Goal: Information Seeking & Learning: Learn about a topic

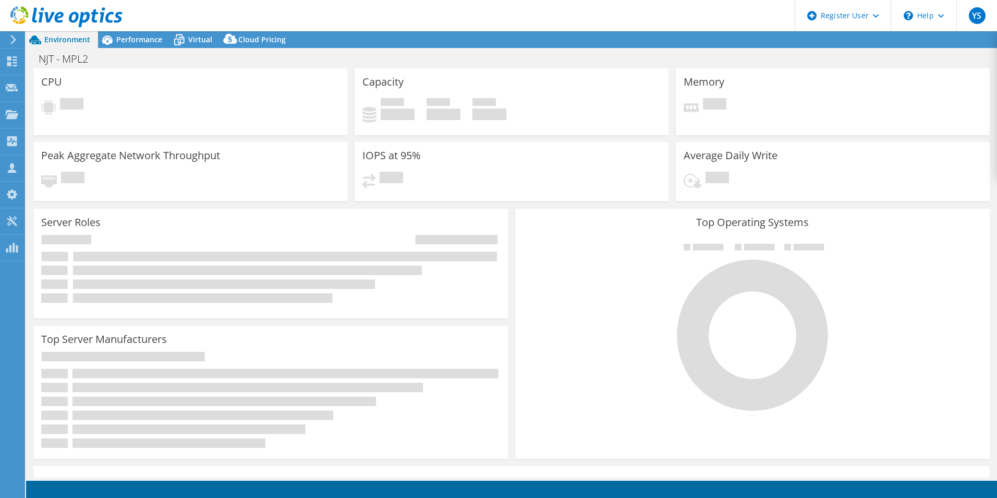
select select "USD"
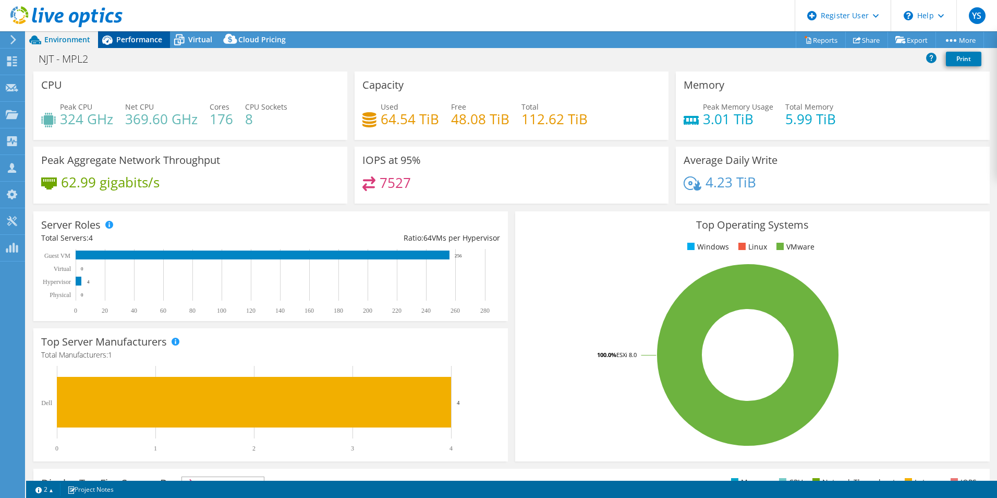
click at [139, 46] on div "Performance" at bounding box center [134, 39] width 72 height 17
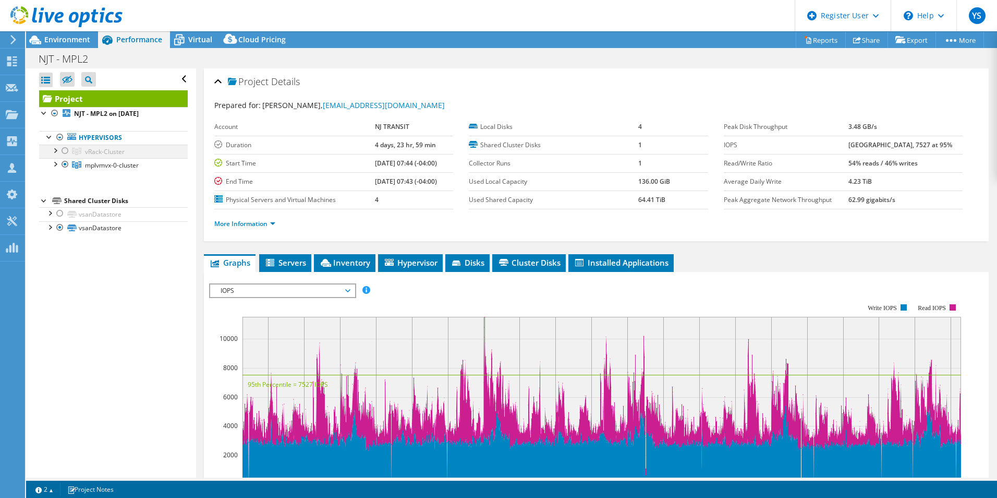
click at [65, 149] on div at bounding box center [65, 150] width 10 height 13
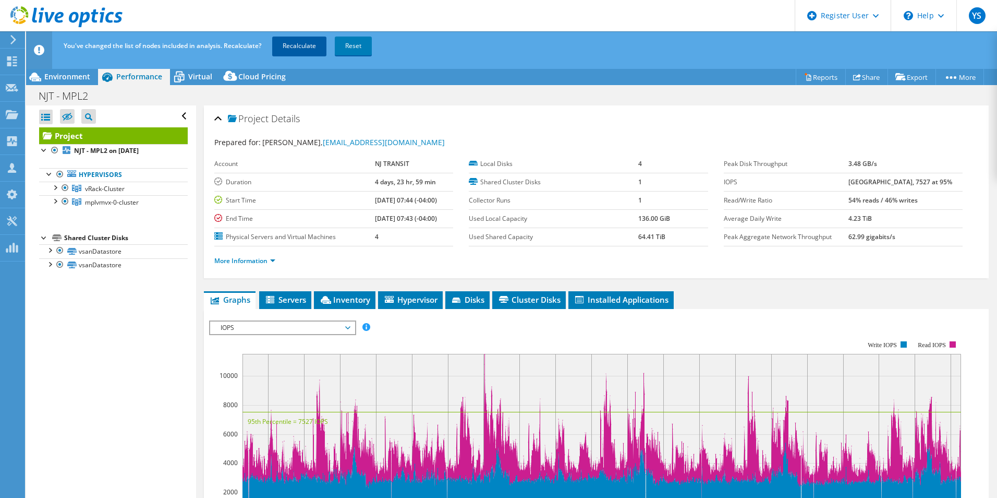
click at [282, 52] on link "Recalculate" at bounding box center [299, 46] width 54 height 19
click at [64, 82] on div "Environment" at bounding box center [62, 76] width 72 height 17
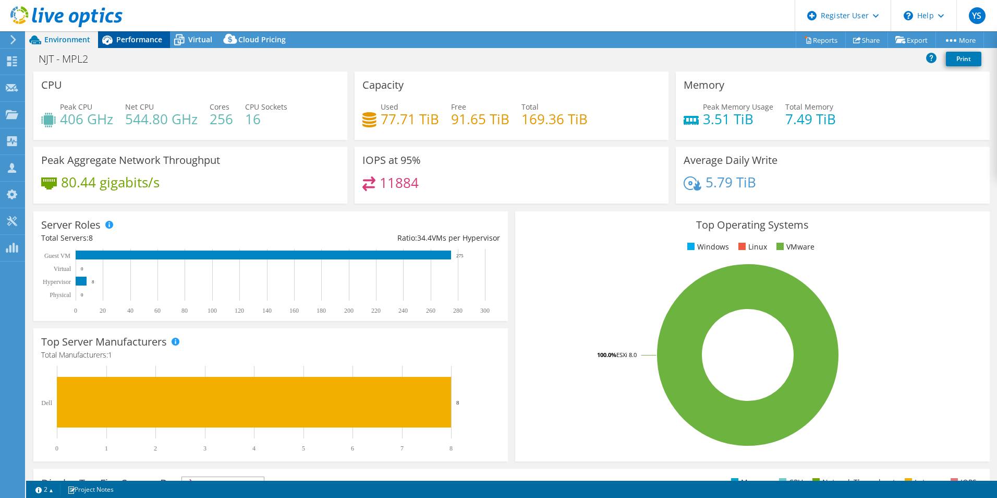
click at [120, 37] on span "Performance" at bounding box center [139, 39] width 46 height 10
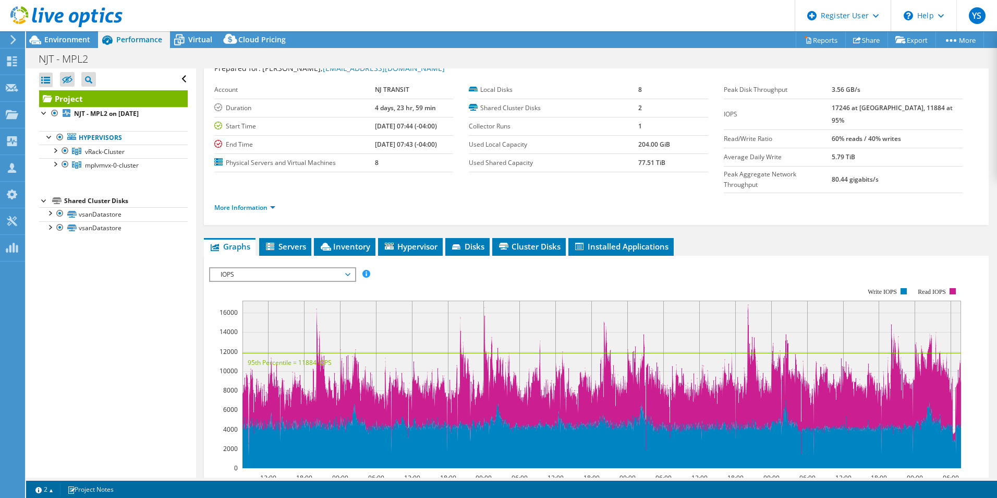
scroll to position [52, 0]
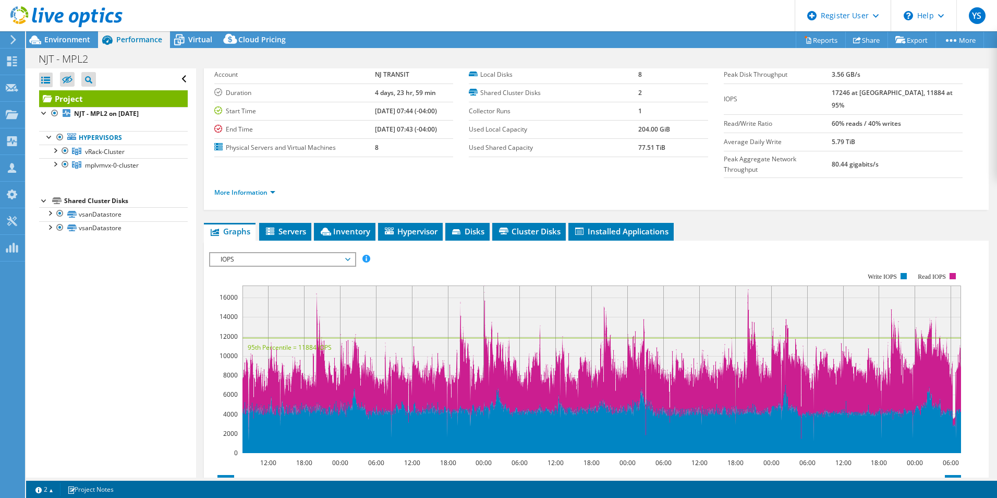
click at [253, 178] on div "More Information" at bounding box center [596, 192] width 764 height 29
click at [262, 188] on link "More Information" at bounding box center [244, 192] width 61 height 9
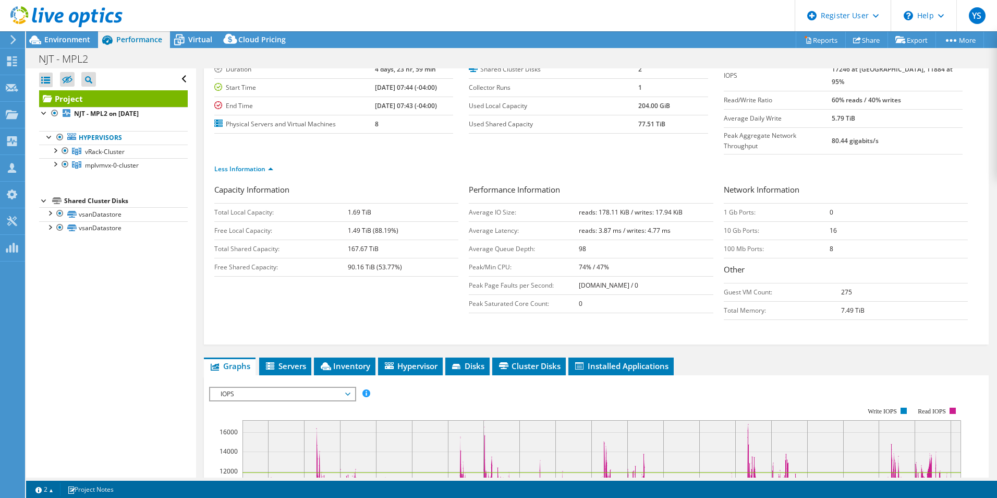
scroll to position [0, 0]
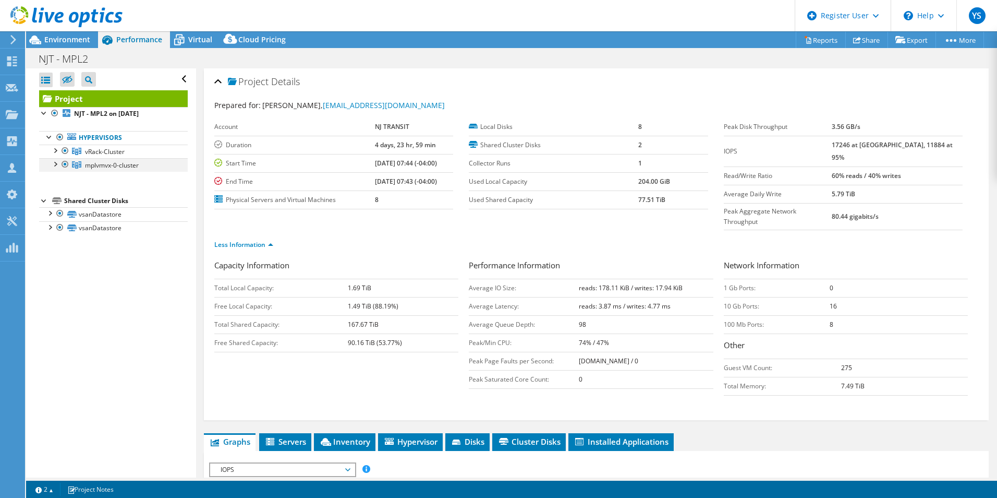
click at [52, 162] on div at bounding box center [55, 163] width 10 height 10
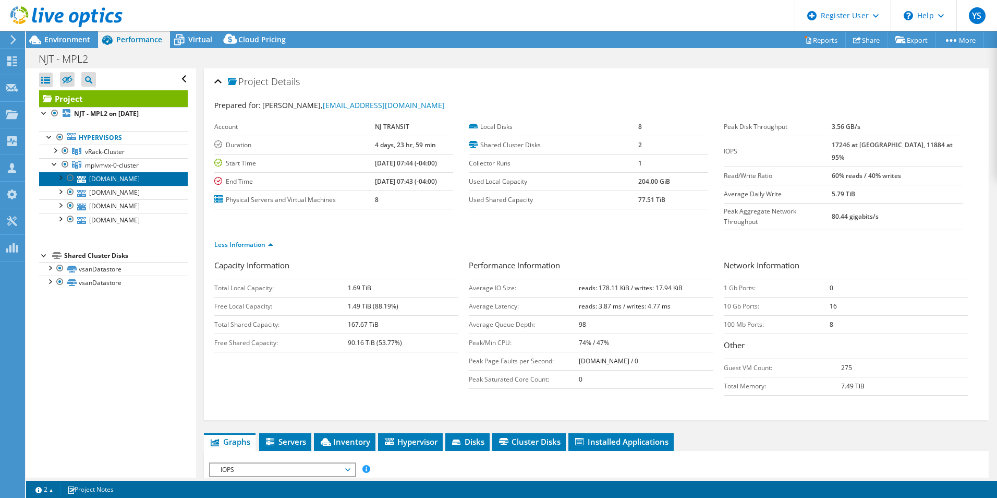
click at [126, 177] on link "[DOMAIN_NAME]" at bounding box center [113, 179] width 149 height 14
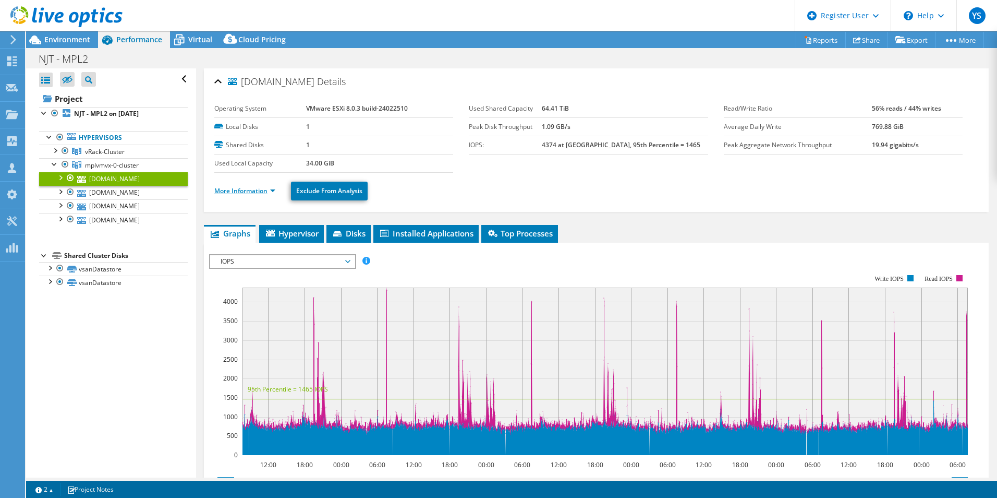
click at [250, 195] on link "More Information" at bounding box center [244, 190] width 61 height 9
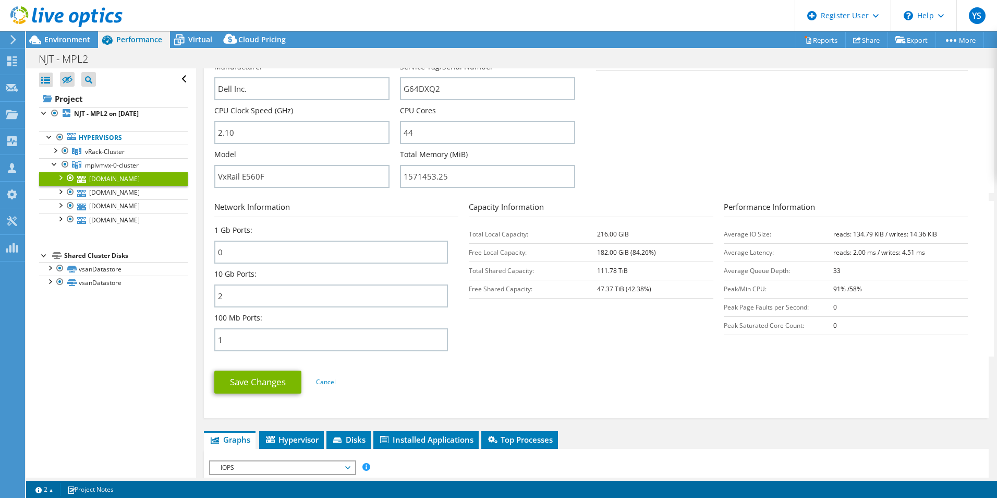
scroll to position [469, 0]
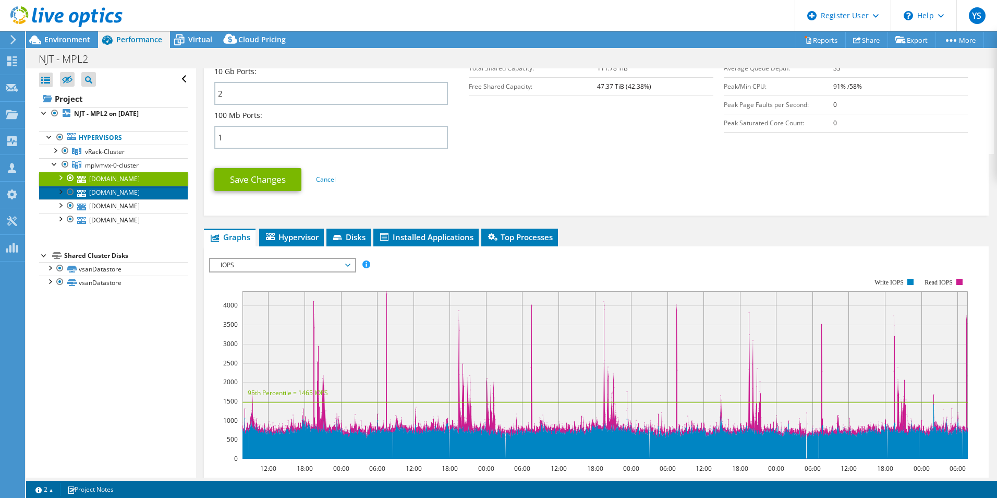
drag, startPoint x: 111, startPoint y: 195, endPoint x: 165, endPoint y: 193, distance: 53.8
click at [111, 195] on link "[DOMAIN_NAME]" at bounding box center [113, 193] width 149 height 14
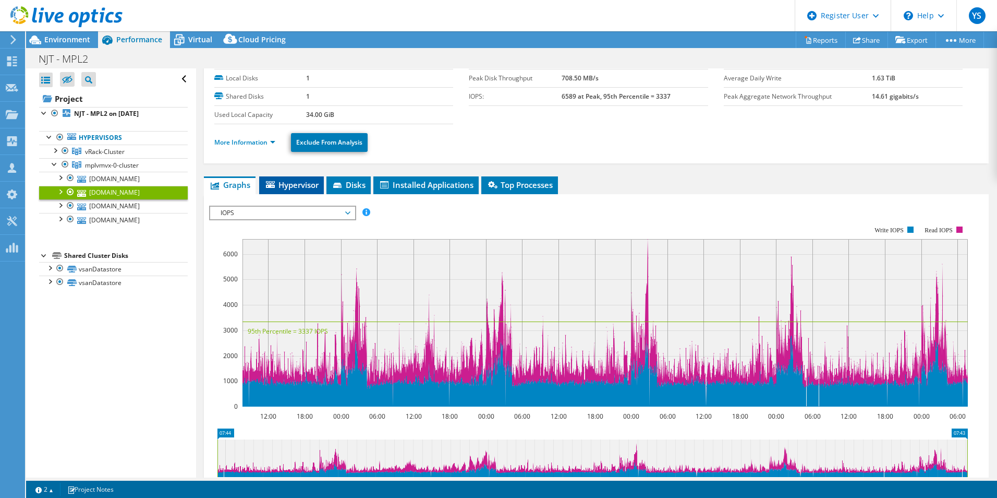
scroll to position [0, 0]
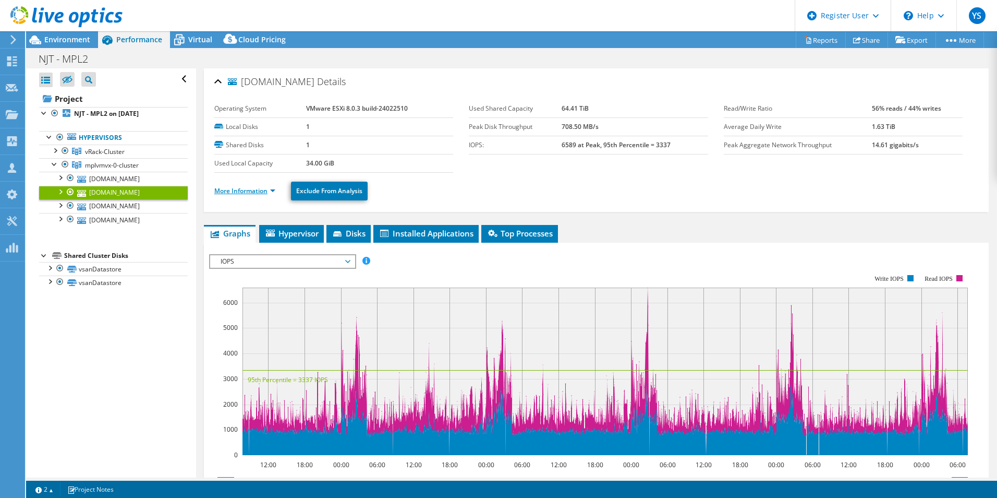
click at [270, 194] on link "More Information" at bounding box center [244, 190] width 61 height 9
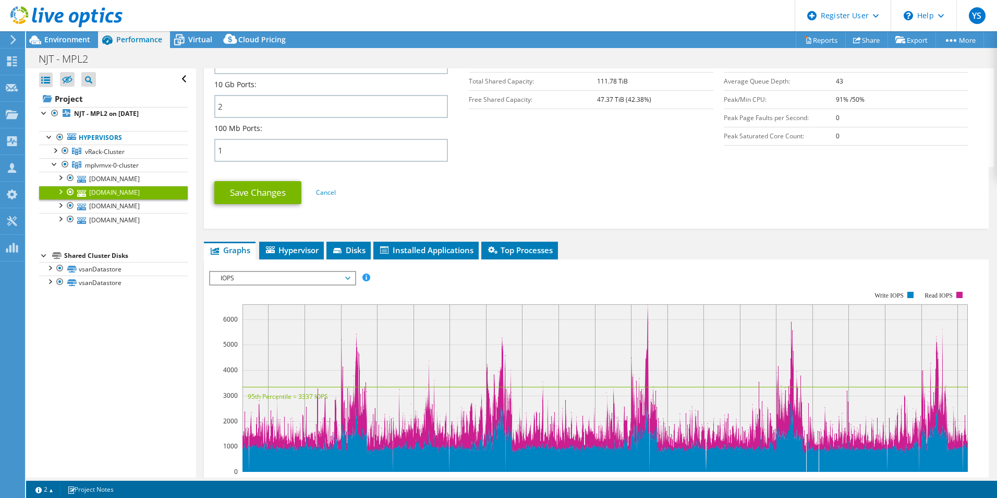
scroll to position [417, 0]
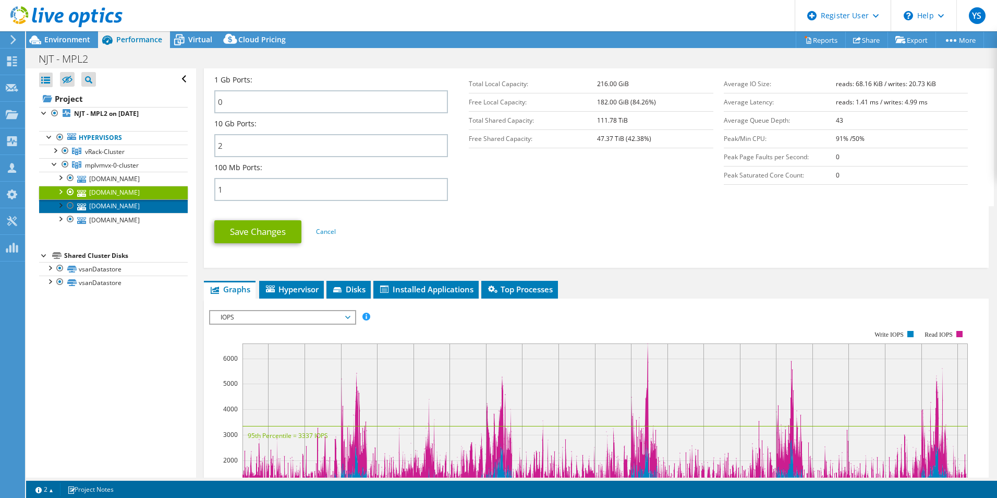
click at [158, 209] on link "[DOMAIN_NAME]" at bounding box center [113, 206] width 149 height 14
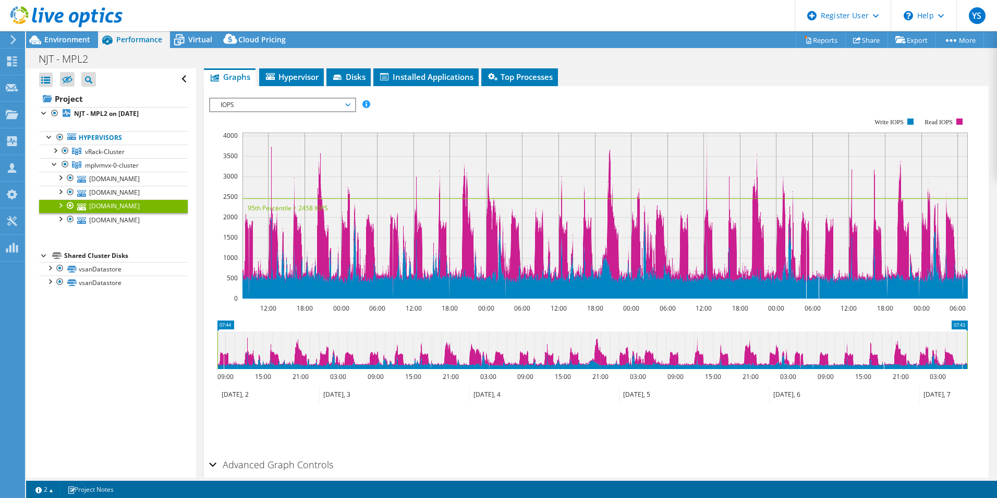
scroll to position [0, 0]
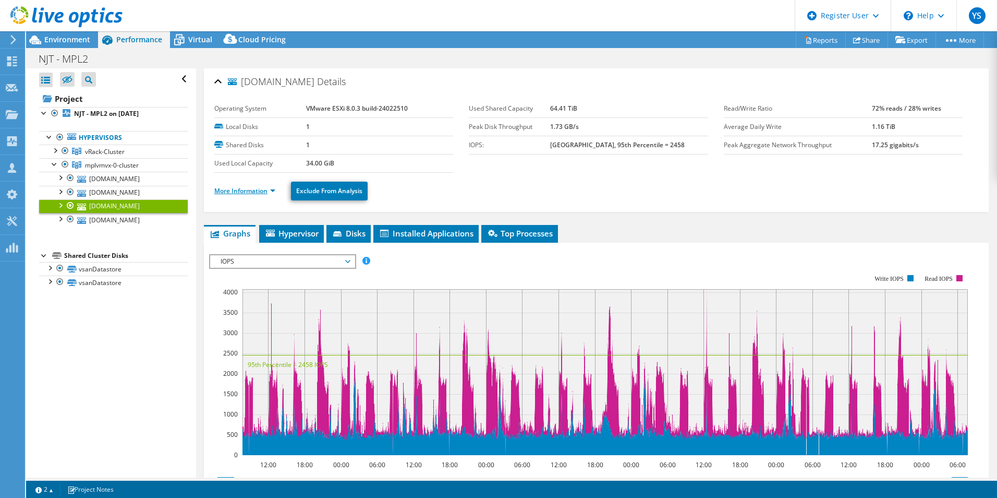
click at [237, 187] on link "More Information" at bounding box center [244, 190] width 61 height 9
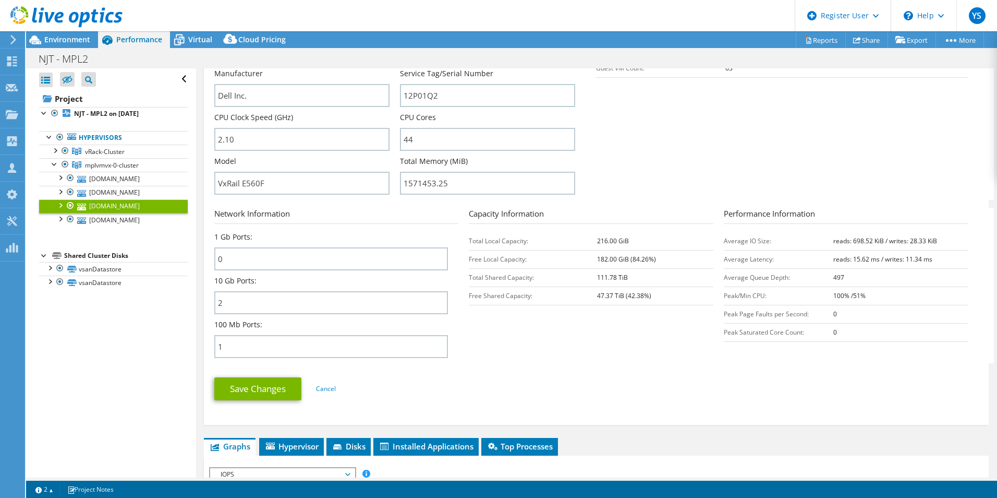
scroll to position [261, 0]
drag, startPoint x: 847, startPoint y: 241, endPoint x: 875, endPoint y: 240, distance: 28.2
click at [875, 240] on b "reads: 698.52 KiB / writes: 28.33 KiB" at bounding box center [885, 240] width 104 height 9
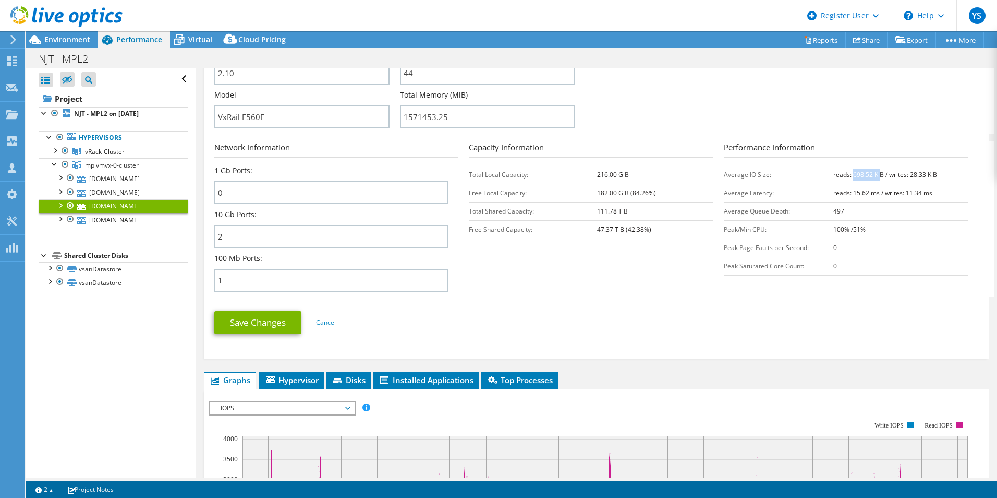
scroll to position [313, 0]
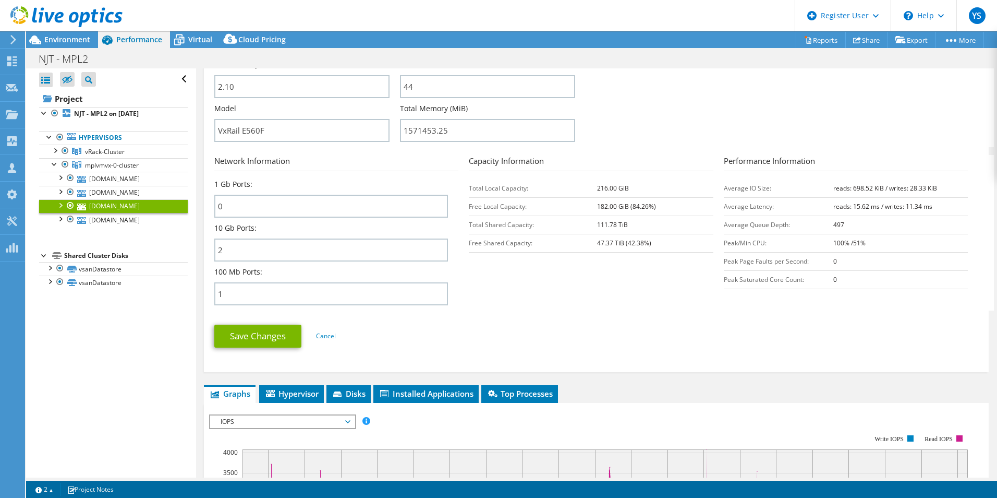
click at [874, 147] on form "Server Information Server Name [DOMAIN_NAME] CPU Description Intel(R) Xeon(R) G…" at bounding box center [596, 130] width 764 height 452
drag, startPoint x: 877, startPoint y: 186, endPoint x: 847, endPoint y: 192, distance: 30.4
click at [847, 192] on b "reads: 698.52 KiB / writes: 28.33 KiB" at bounding box center [885, 188] width 104 height 9
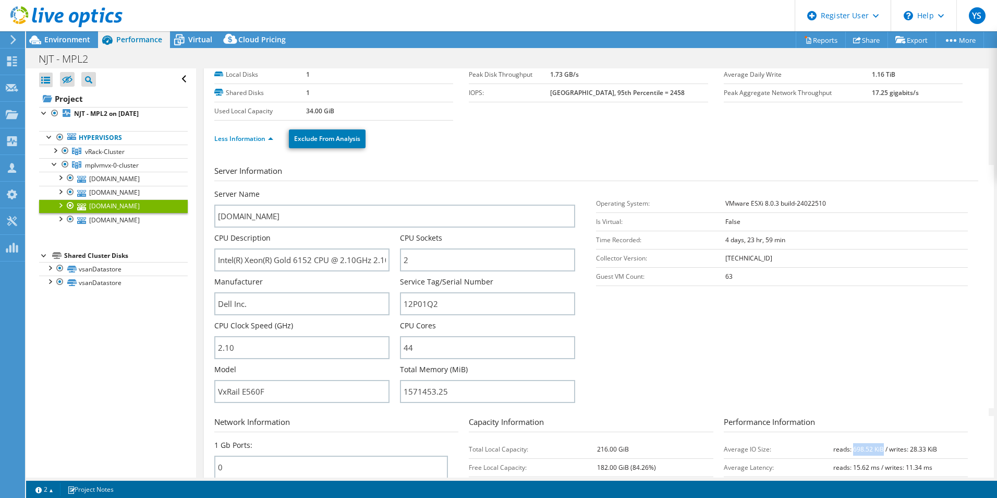
scroll to position [0, 0]
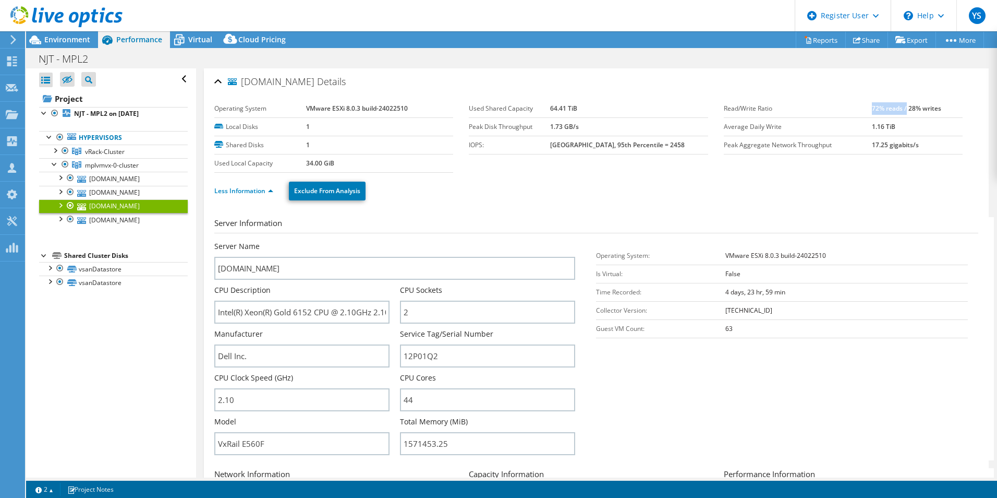
drag, startPoint x: 866, startPoint y: 110, endPoint x: 900, endPoint y: 106, distance: 34.6
click at [900, 106] on b "72% reads / 28% writes" at bounding box center [906, 108] width 69 height 9
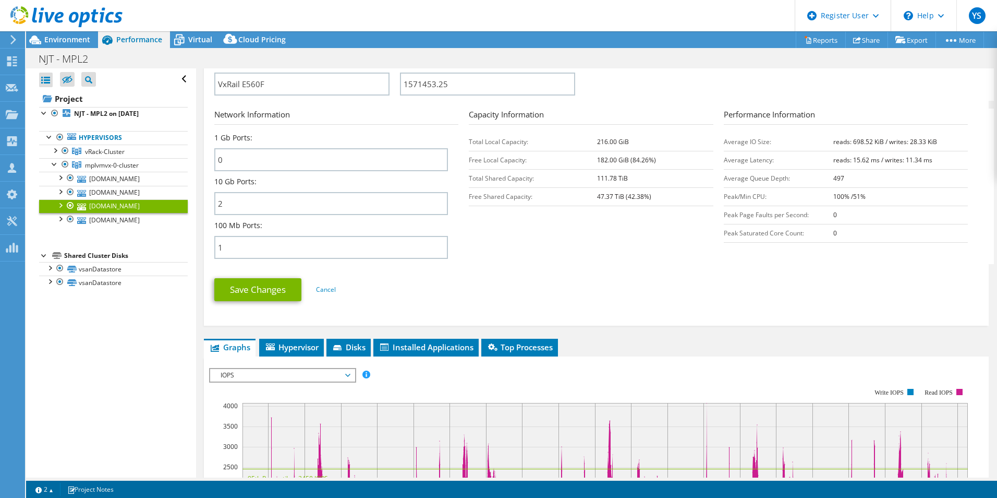
scroll to position [365, 0]
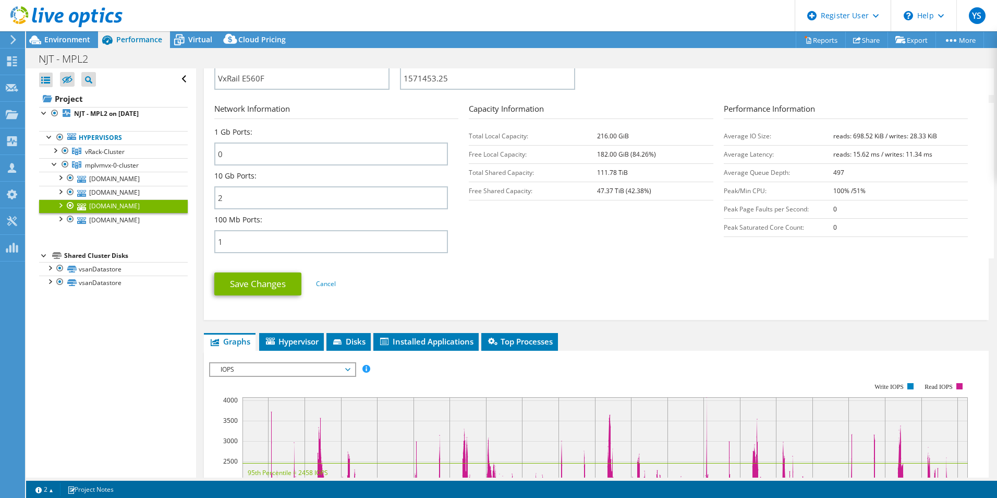
click at [293, 368] on span "IOPS" at bounding box center [282, 369] width 134 height 13
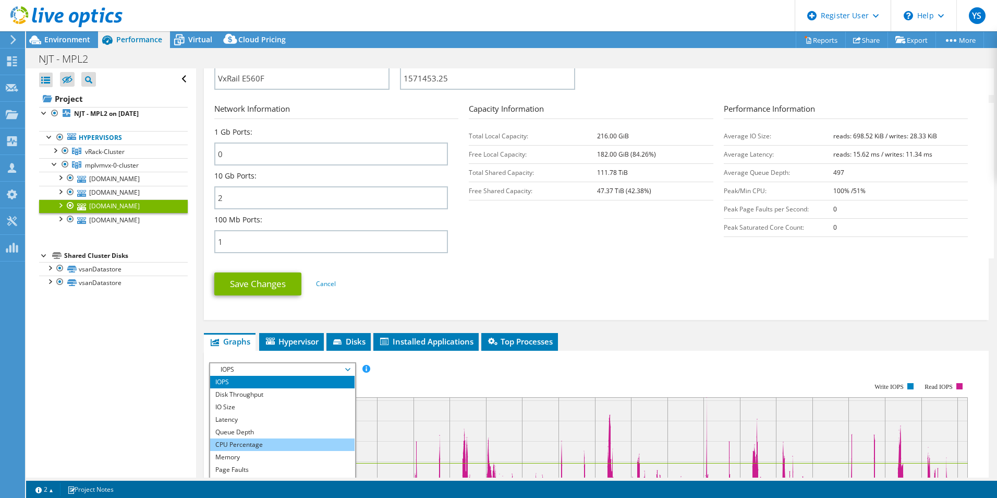
click at [257, 440] on li "CPU Percentage" at bounding box center [282, 444] width 144 height 13
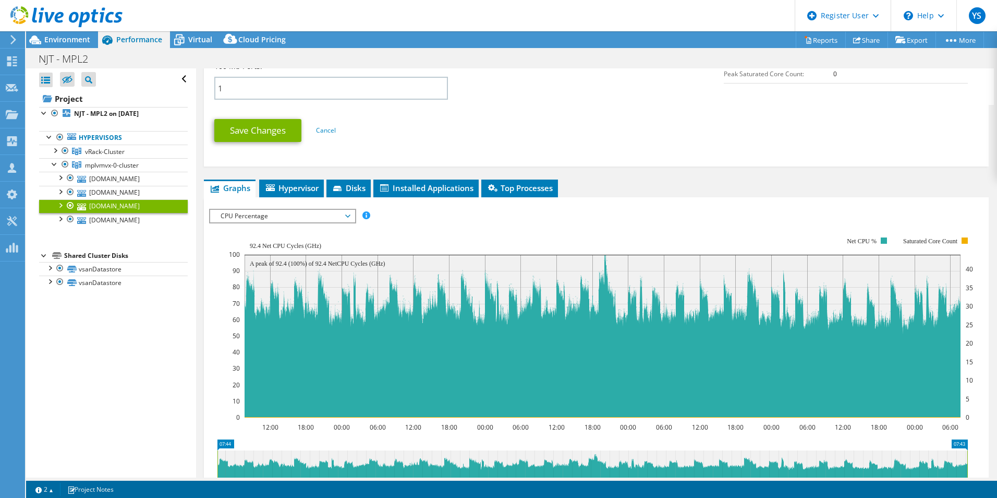
scroll to position [522, 0]
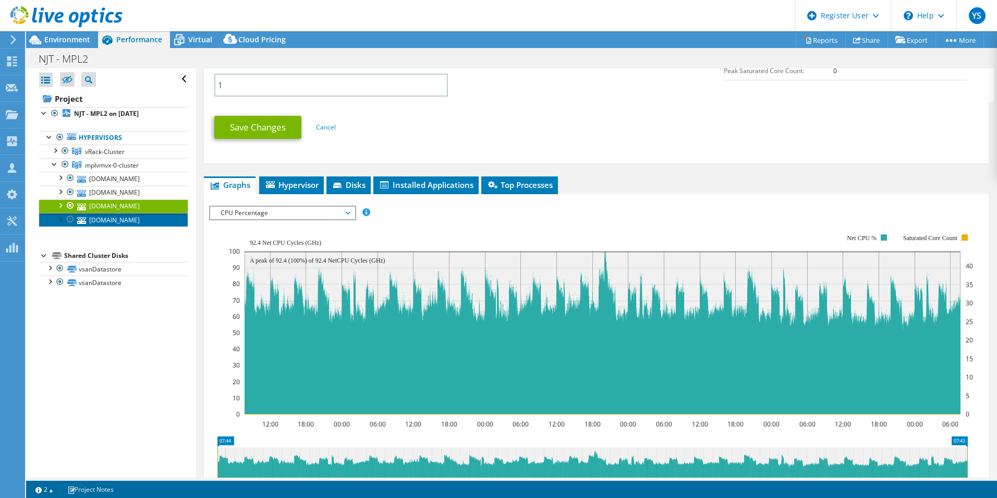
click at [124, 220] on link "[DOMAIN_NAME]" at bounding box center [113, 220] width 149 height 14
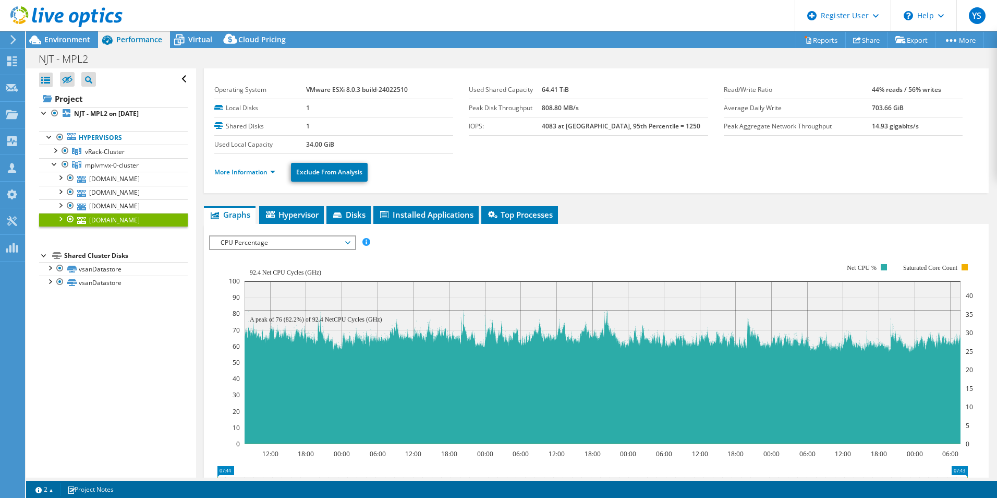
scroll to position [4, 0]
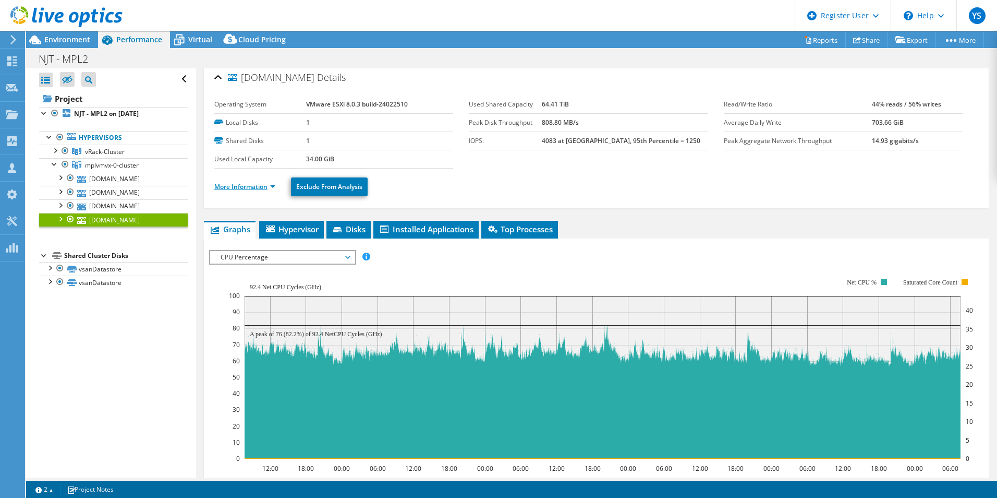
click at [271, 188] on link "More Information" at bounding box center [244, 186] width 61 height 9
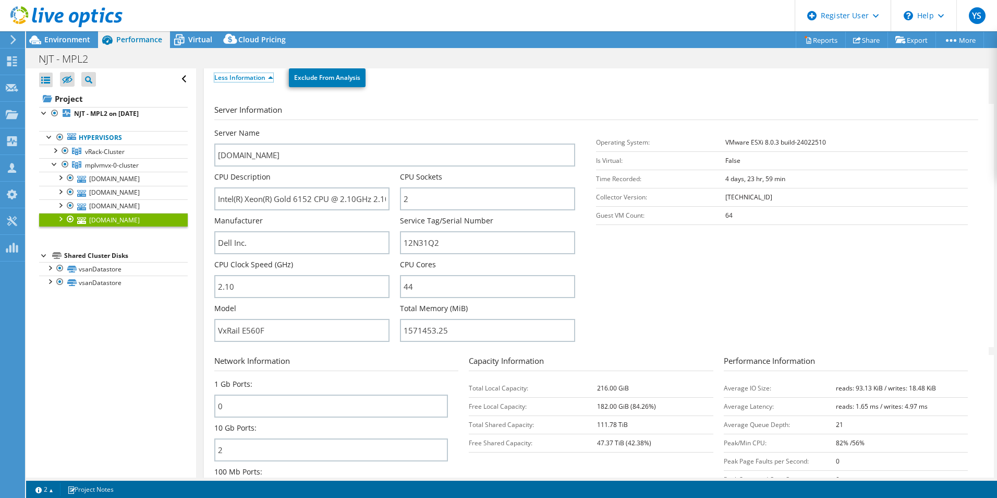
scroll to position [161, 0]
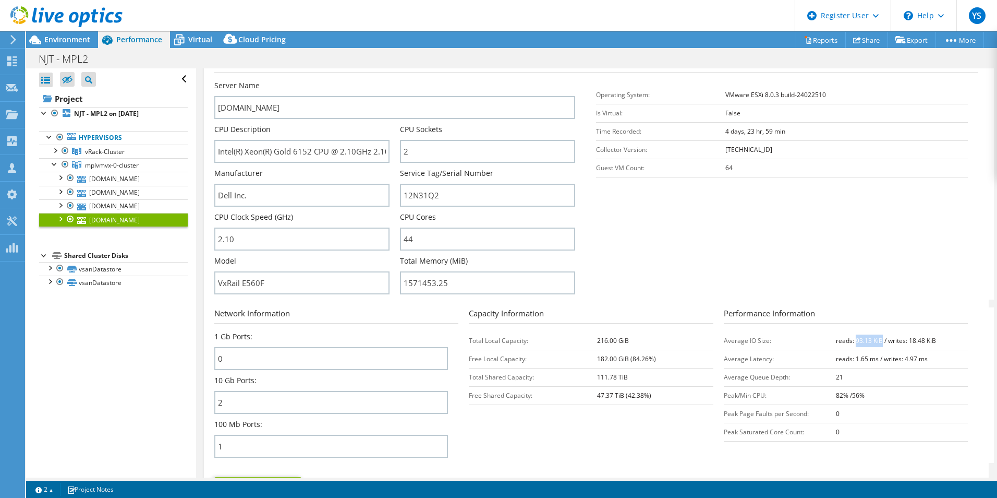
drag, startPoint x: 850, startPoint y: 339, endPoint x: 875, endPoint y: 344, distance: 25.7
click at [875, 344] on b "reads: 93.13 KiB / writes: 18.48 KiB" at bounding box center [886, 340] width 100 height 9
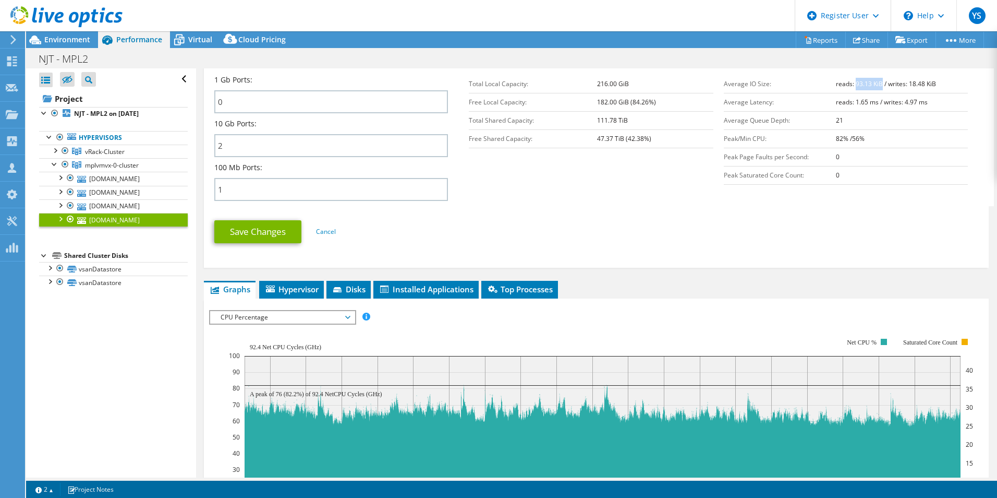
scroll to position [522, 0]
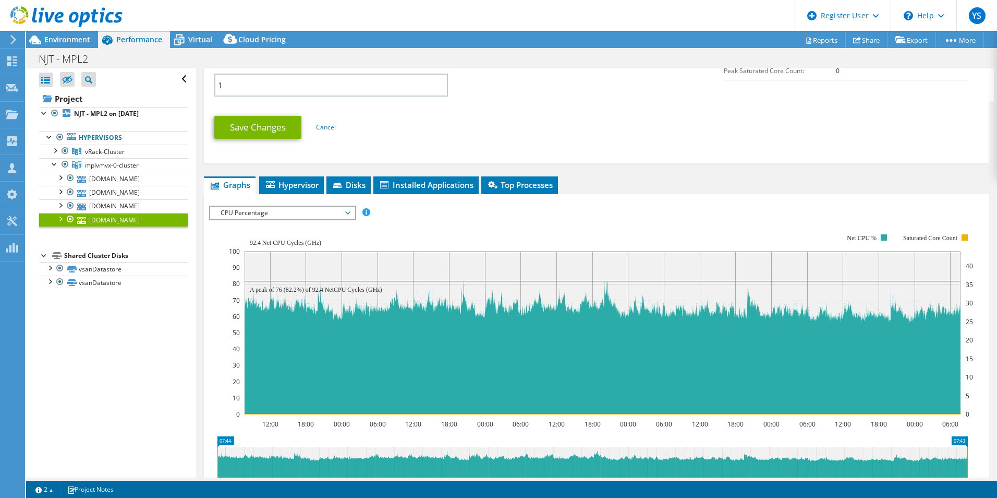
click at [328, 217] on span "CPU Percentage" at bounding box center [282, 213] width 134 height 13
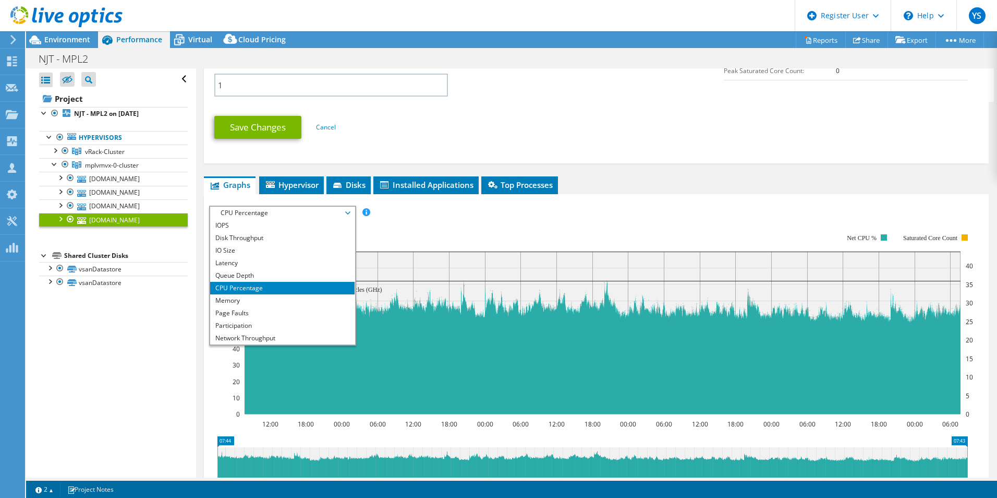
click at [310, 215] on span "CPU Percentage" at bounding box center [282, 213] width 134 height 13
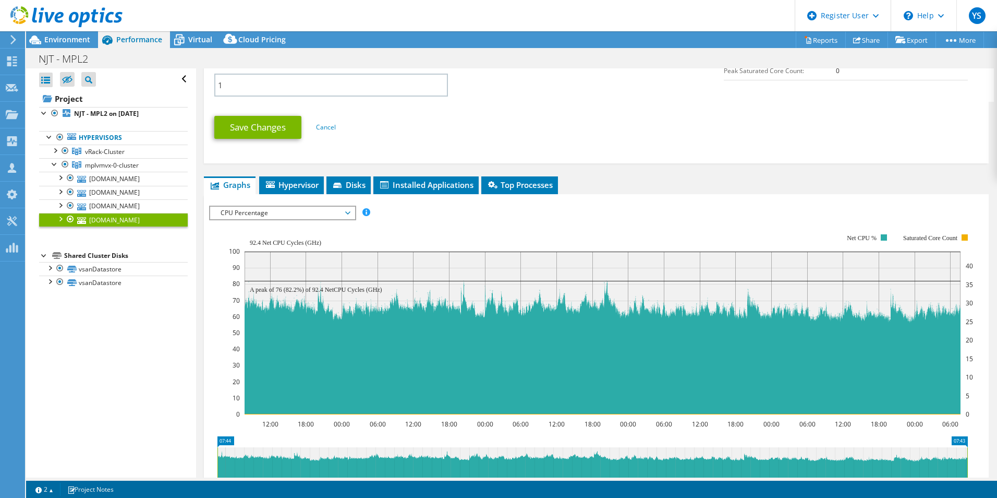
click at [308, 223] on rect at bounding box center [601, 324] width 744 height 209
click at [317, 210] on span "CPU Percentage" at bounding box center [282, 213] width 134 height 13
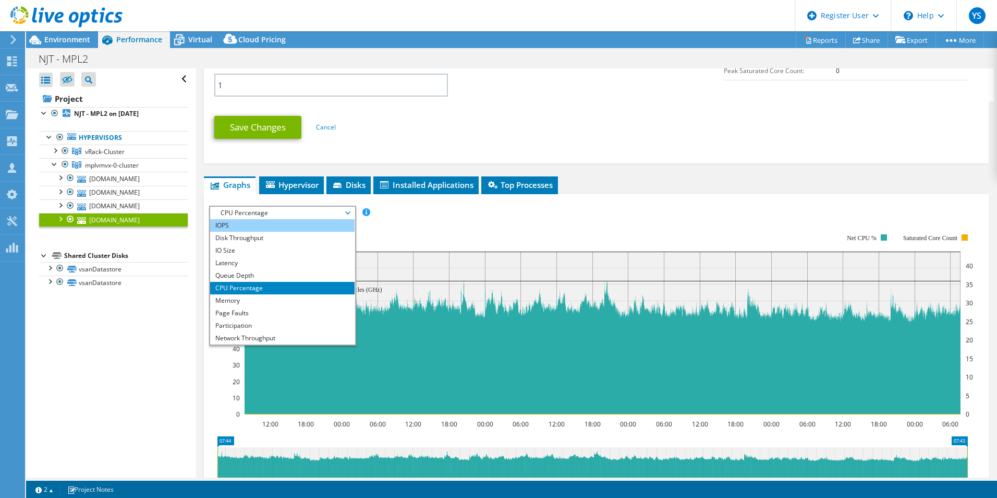
click at [304, 226] on li "IOPS" at bounding box center [282, 225] width 144 height 13
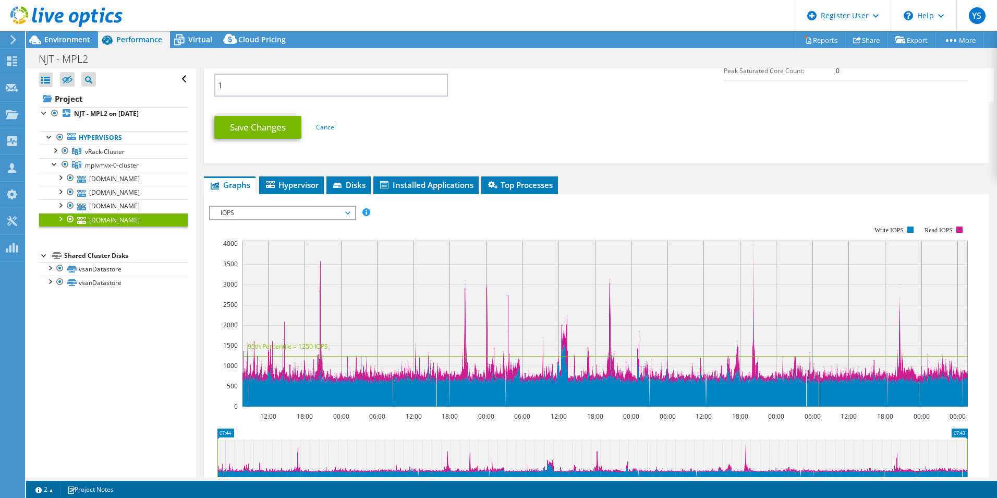
click at [300, 208] on span "IOPS" at bounding box center [282, 213] width 134 height 13
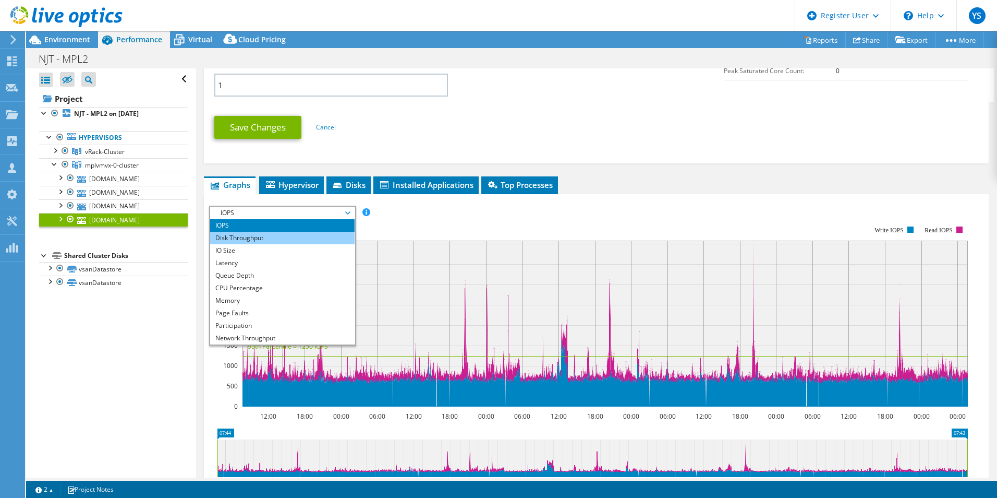
click at [285, 243] on li "Disk Throughput" at bounding box center [282, 238] width 144 height 13
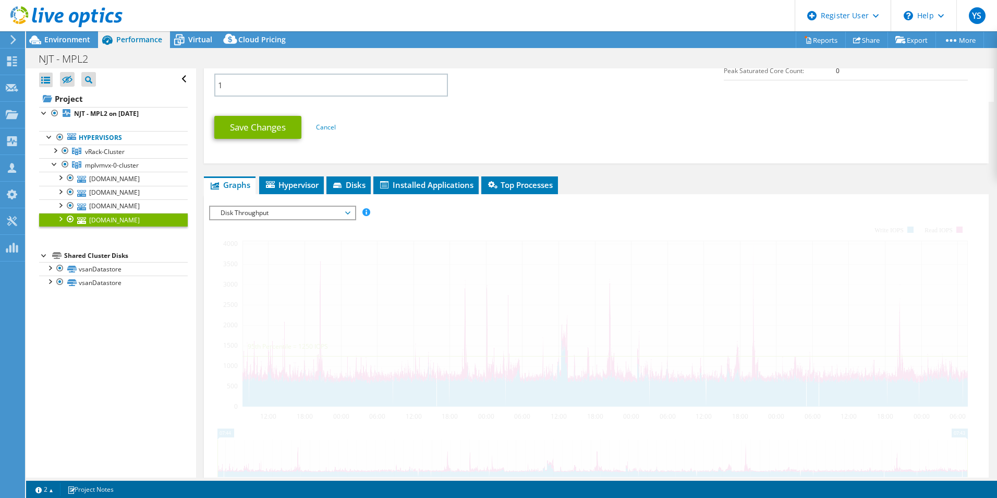
click at [294, 216] on span "Disk Throughput" at bounding box center [282, 213] width 134 height 13
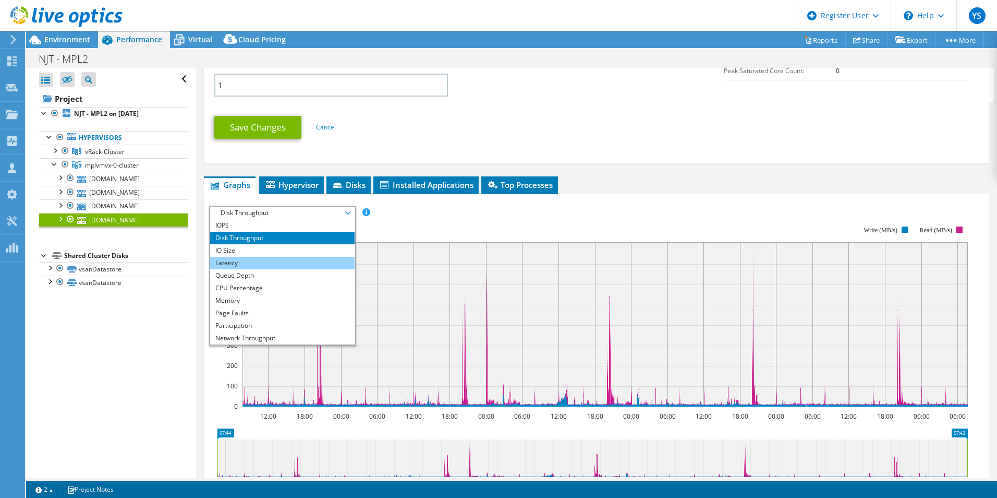
click at [275, 258] on li "Latency" at bounding box center [282, 263] width 144 height 13
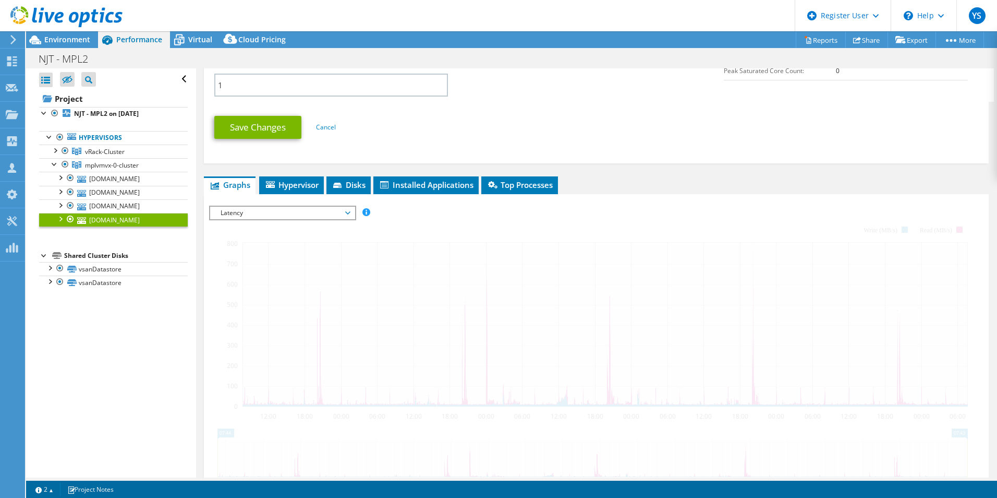
click at [294, 211] on span "Latency" at bounding box center [282, 213] width 134 height 13
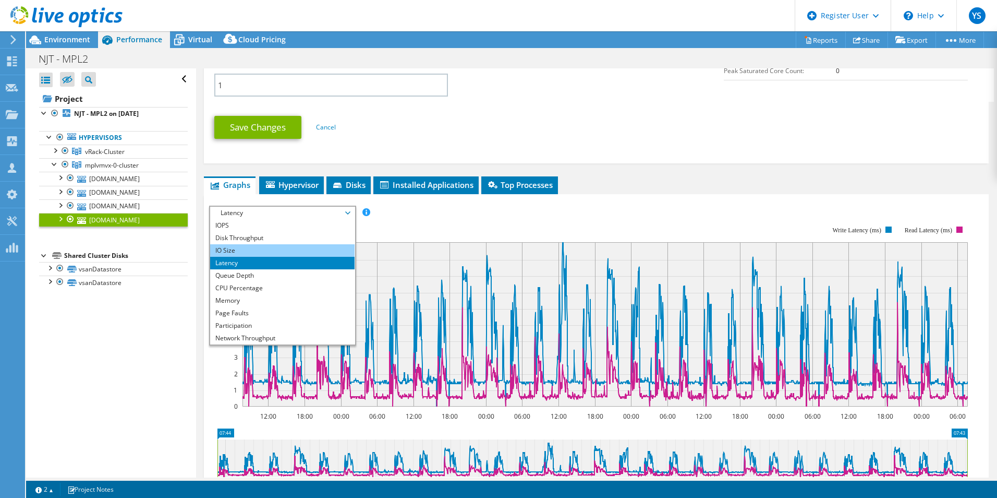
click at [269, 251] on li "IO Size" at bounding box center [282, 250] width 144 height 13
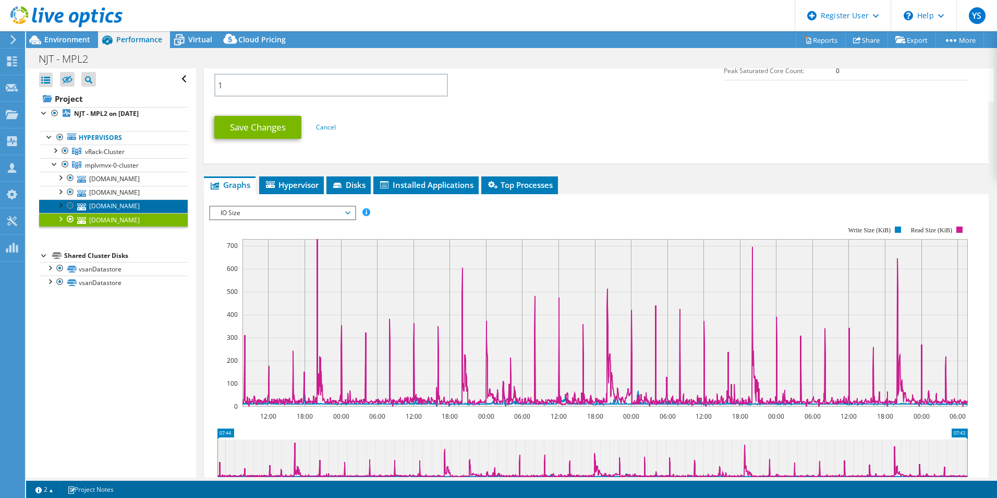
click at [152, 206] on link "[DOMAIN_NAME]" at bounding box center [113, 206] width 149 height 14
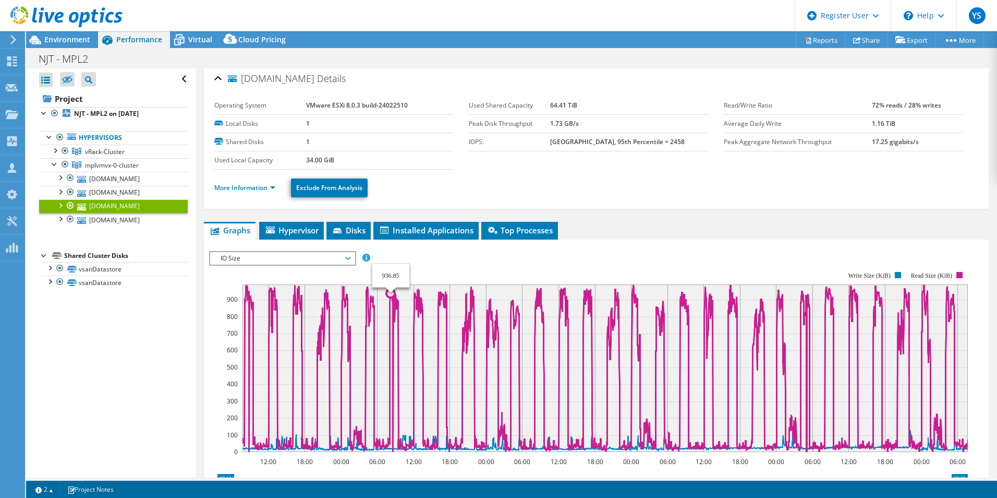
scroll to position [0, 0]
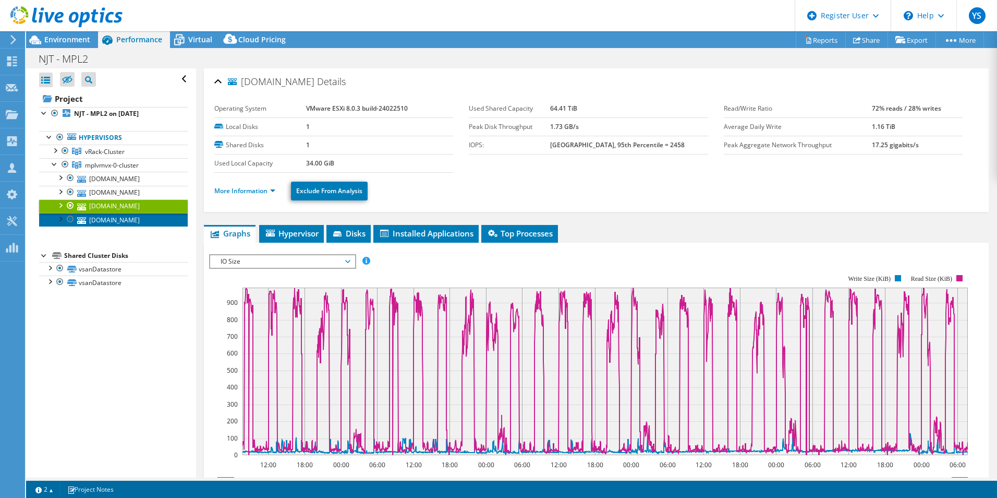
click at [141, 221] on link "[DOMAIN_NAME]" at bounding box center [113, 220] width 149 height 14
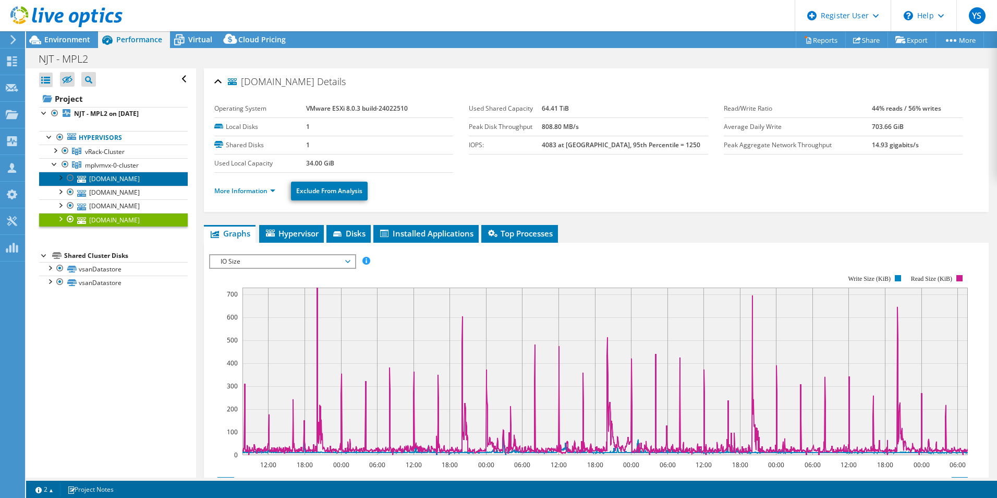
click at [132, 182] on link "[DOMAIN_NAME]" at bounding box center [113, 179] width 149 height 14
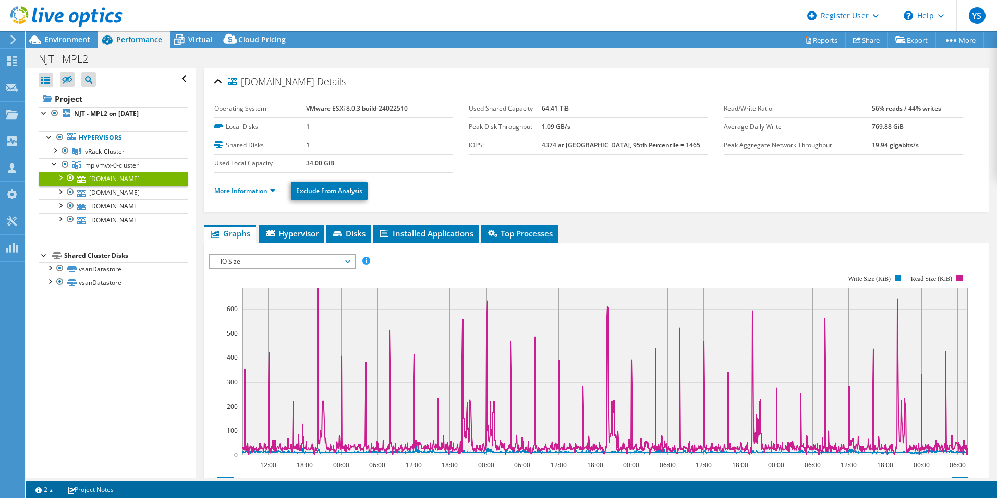
select select "USD"
click at [141, 192] on link "[DOMAIN_NAME]" at bounding box center [113, 193] width 149 height 14
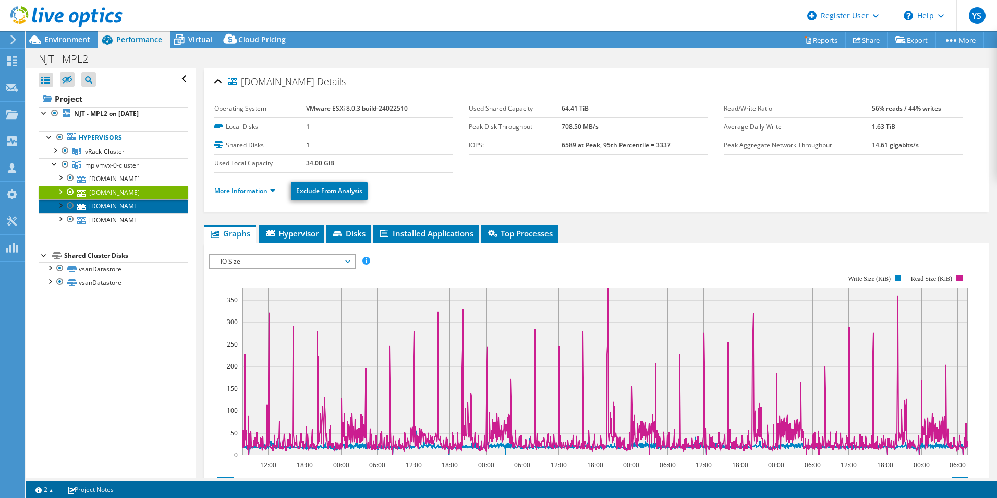
click at [111, 211] on link "[DOMAIN_NAME]" at bounding box center [113, 206] width 149 height 14
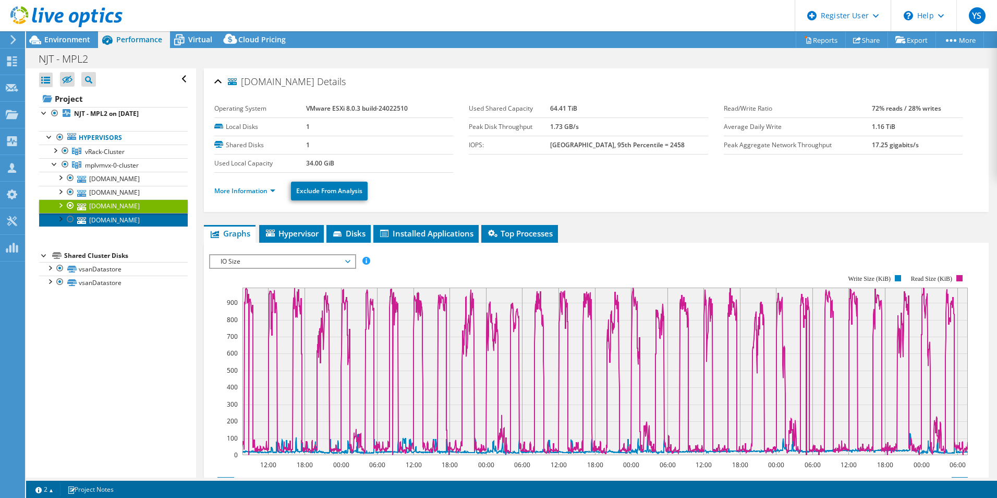
click at [99, 224] on link "[DOMAIN_NAME]" at bounding box center [113, 220] width 149 height 14
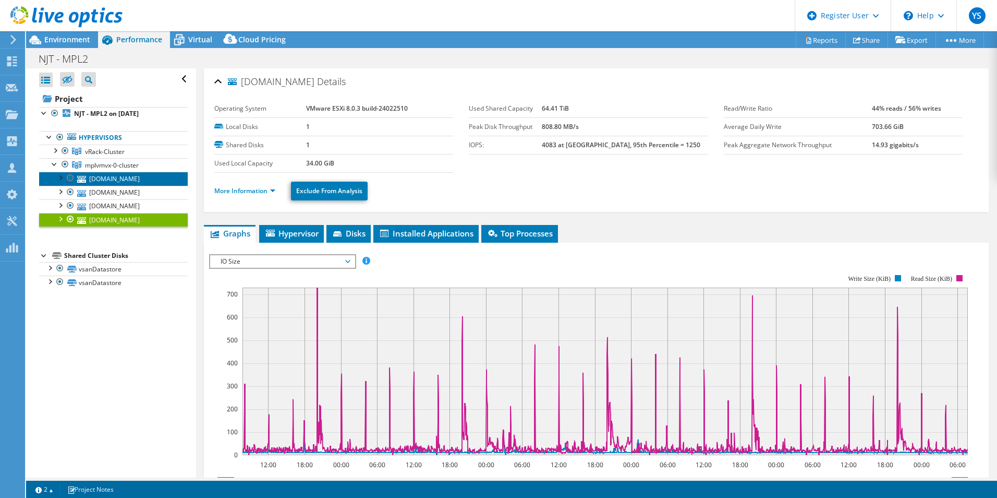
click at [115, 178] on link "[DOMAIN_NAME]" at bounding box center [113, 179] width 149 height 14
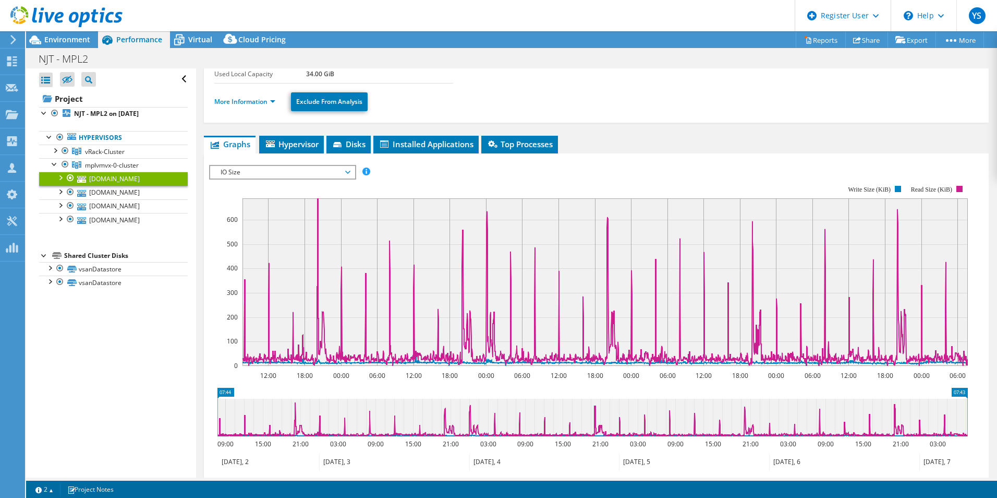
scroll to position [41, 0]
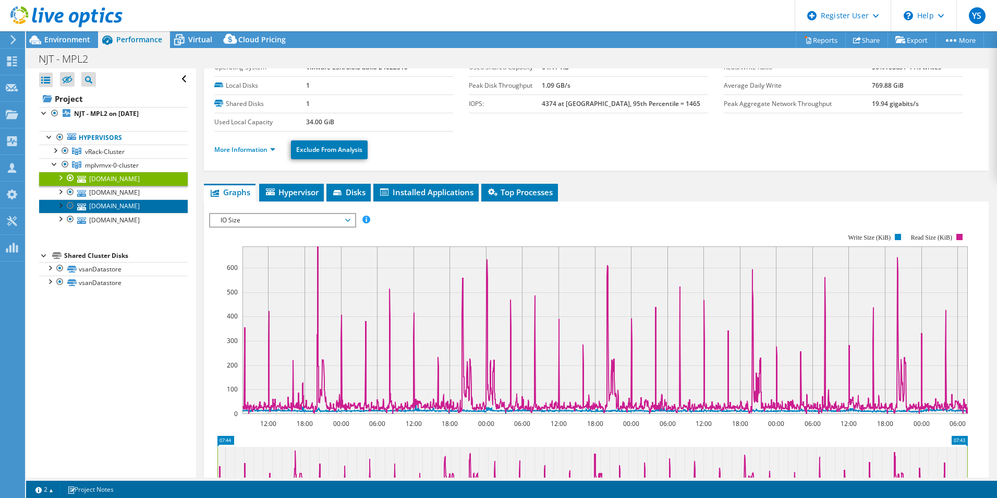
click at [160, 211] on link "[DOMAIN_NAME]" at bounding box center [113, 206] width 149 height 14
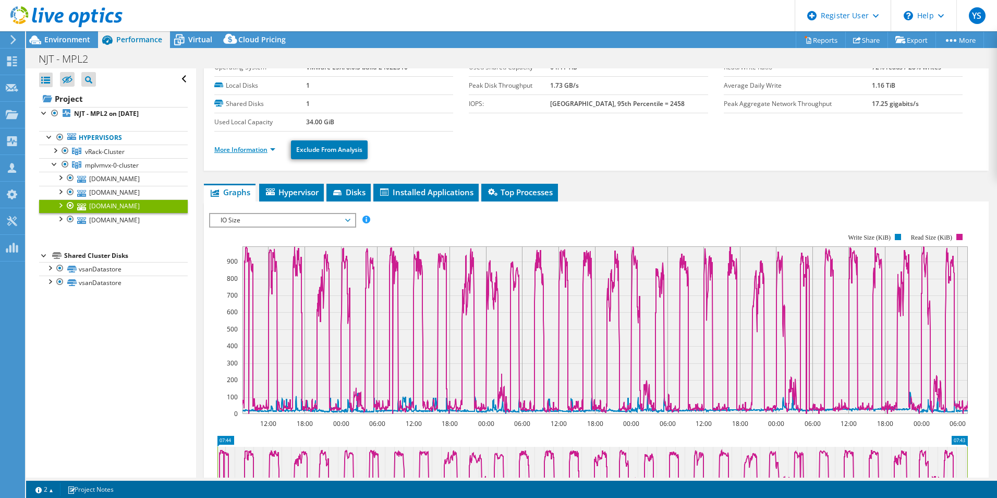
click at [274, 152] on link "More Information" at bounding box center [244, 149] width 61 height 9
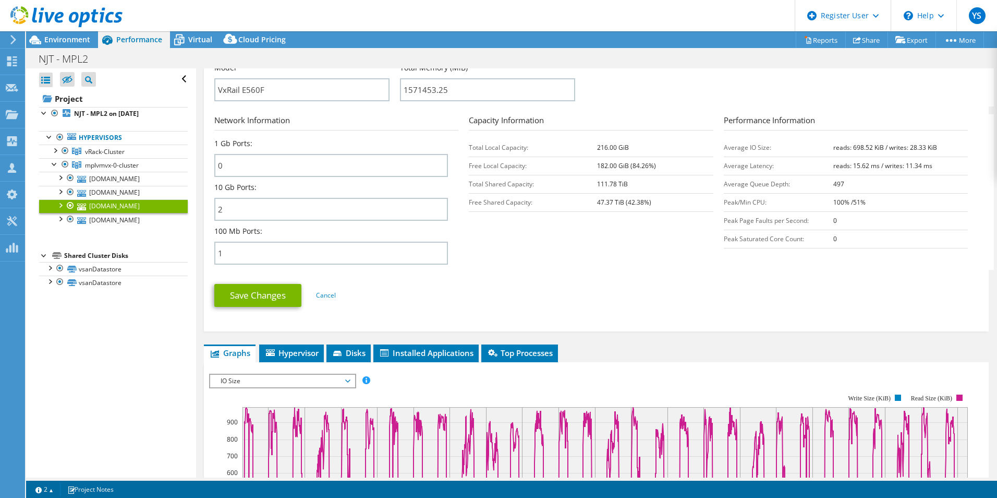
scroll to position [482, 0]
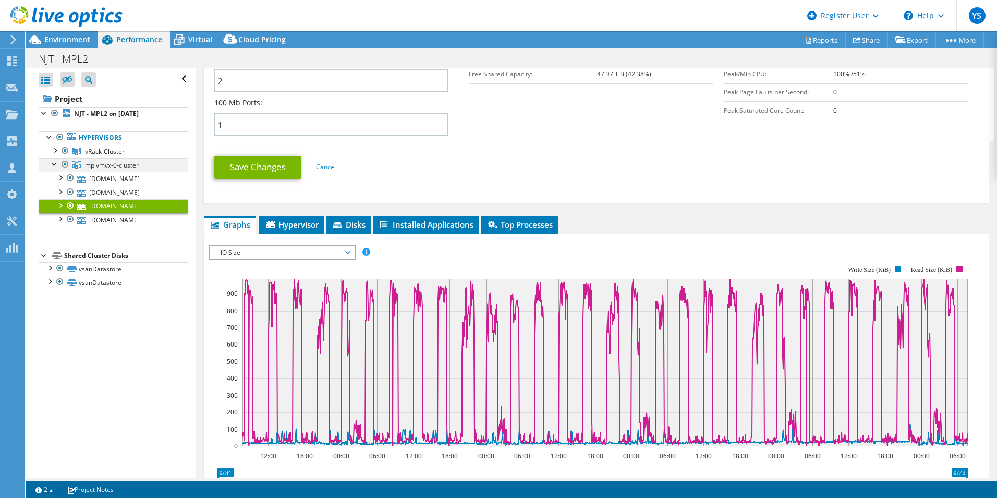
click at [50, 166] on div at bounding box center [55, 163] width 10 height 10
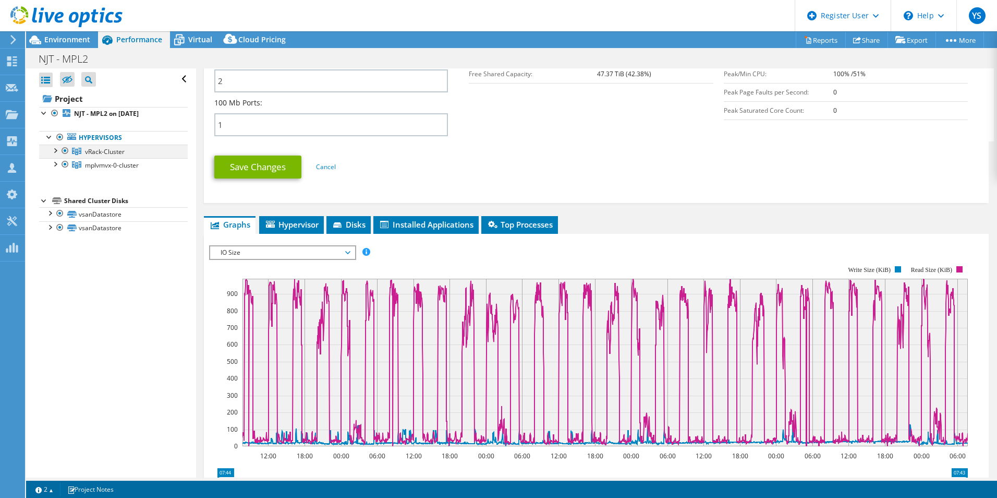
click at [54, 153] on div at bounding box center [55, 149] width 10 height 10
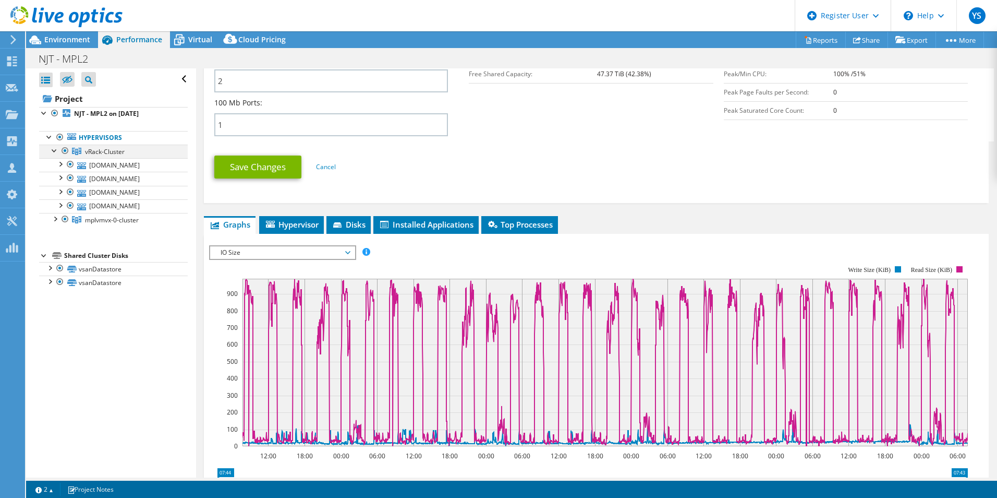
click at [54, 153] on div at bounding box center [55, 149] width 10 height 10
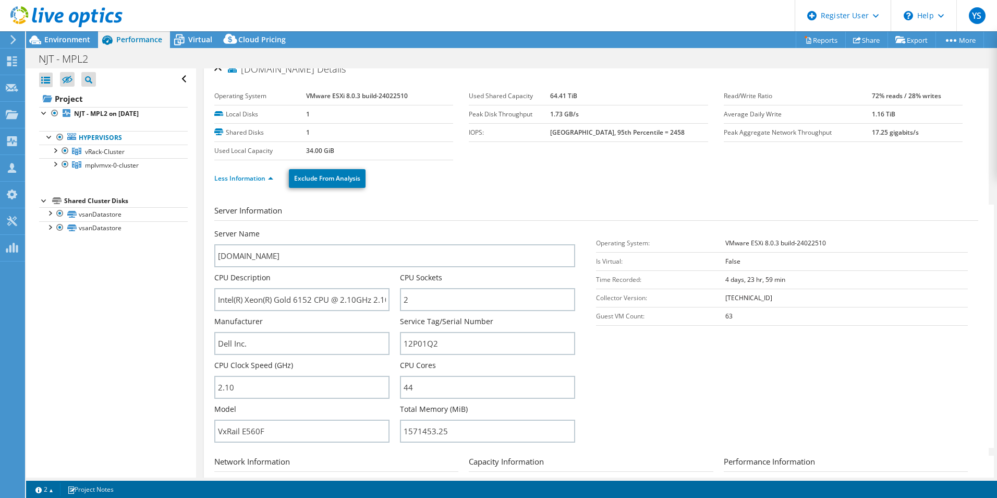
scroll to position [0, 0]
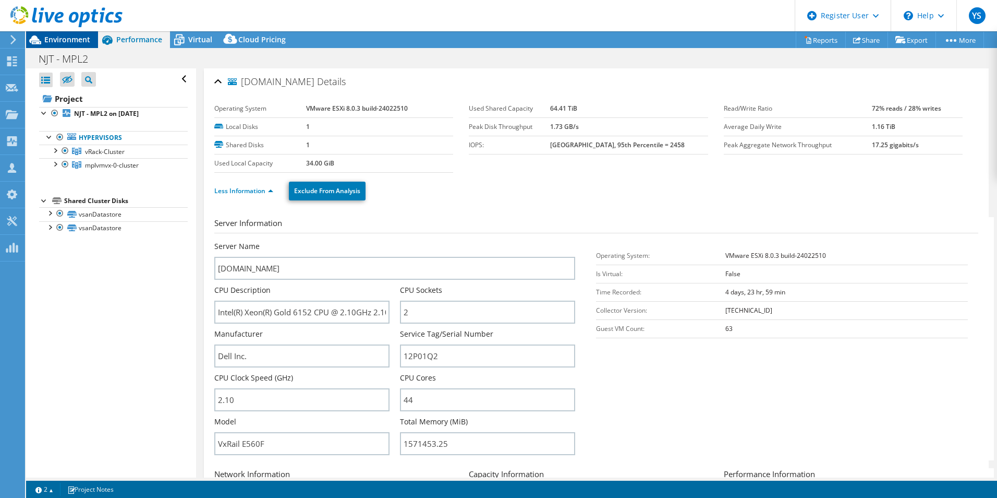
click at [88, 40] on span "Environment" at bounding box center [67, 39] width 46 height 10
